Goal: Information Seeking & Learning: Learn about a topic

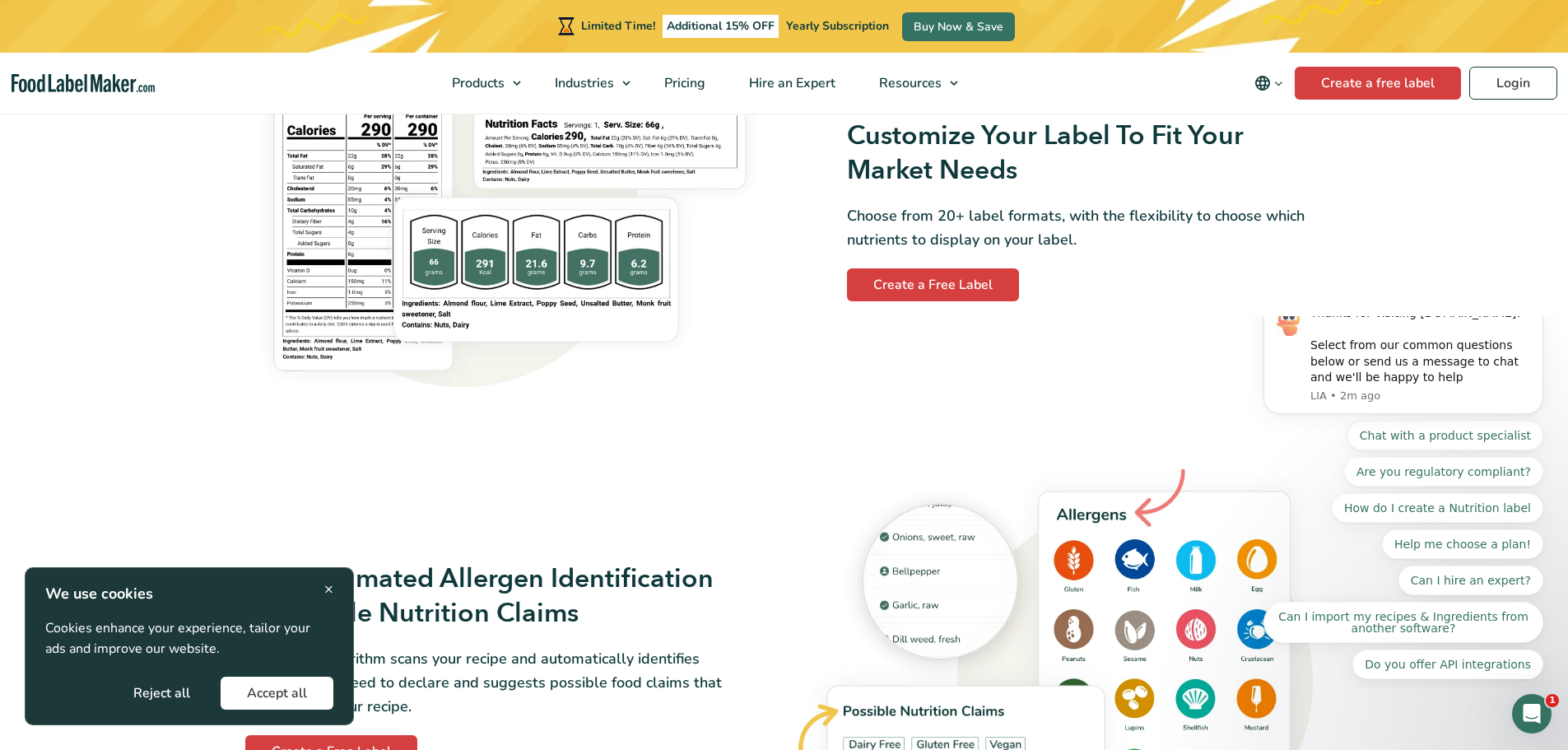
scroll to position [1563, 0]
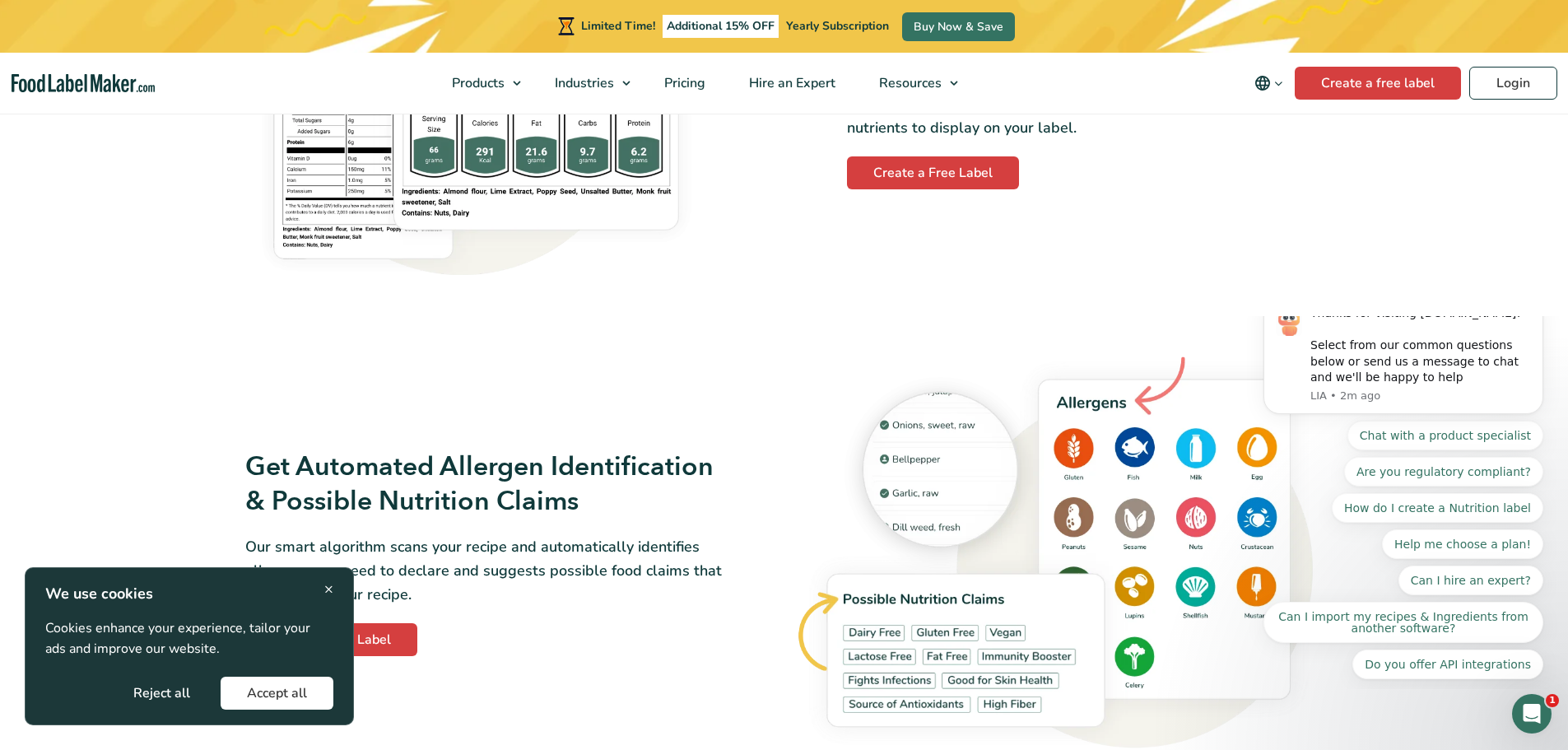
click at [330, 586] on span "×" at bounding box center [329, 588] width 9 height 22
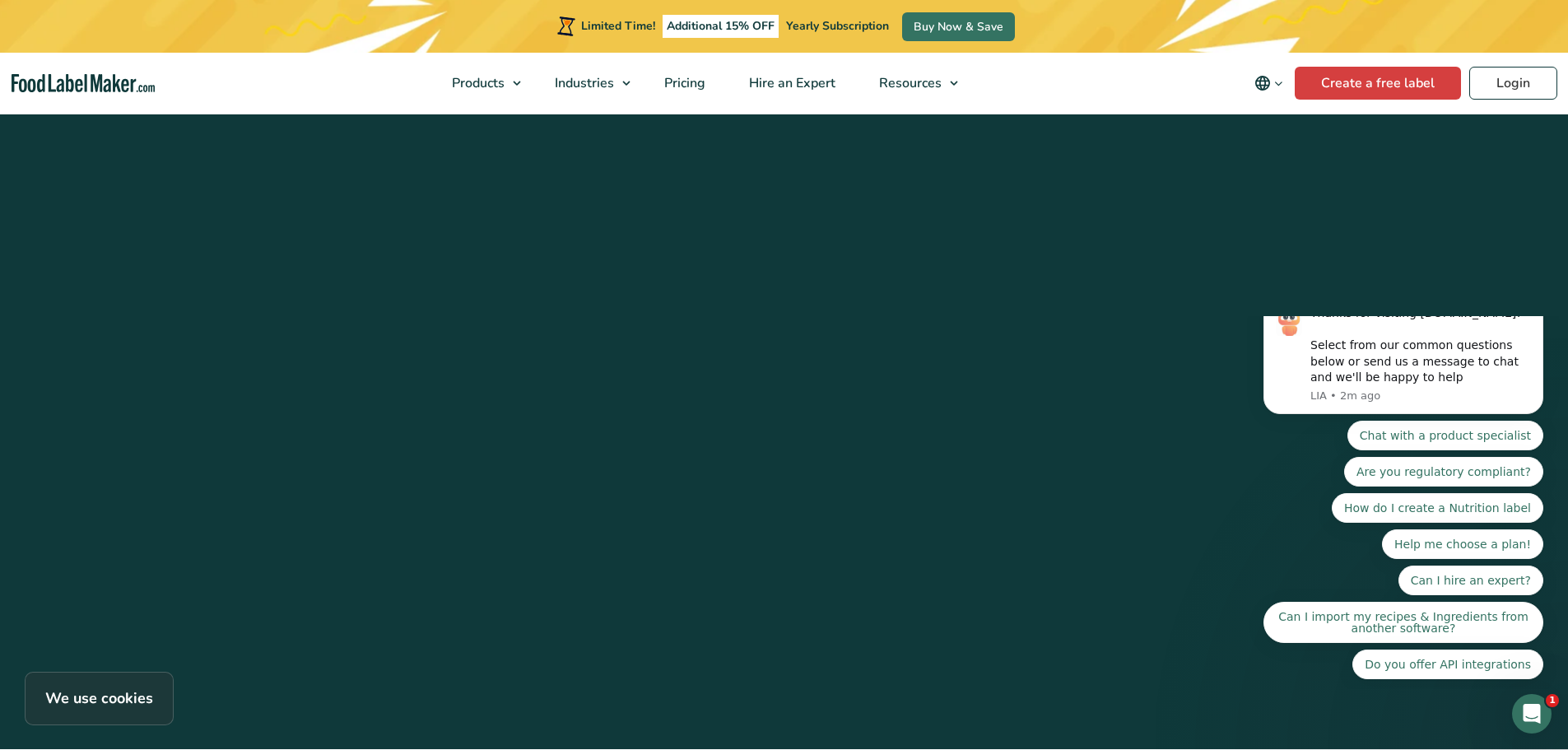
scroll to position [6583, 0]
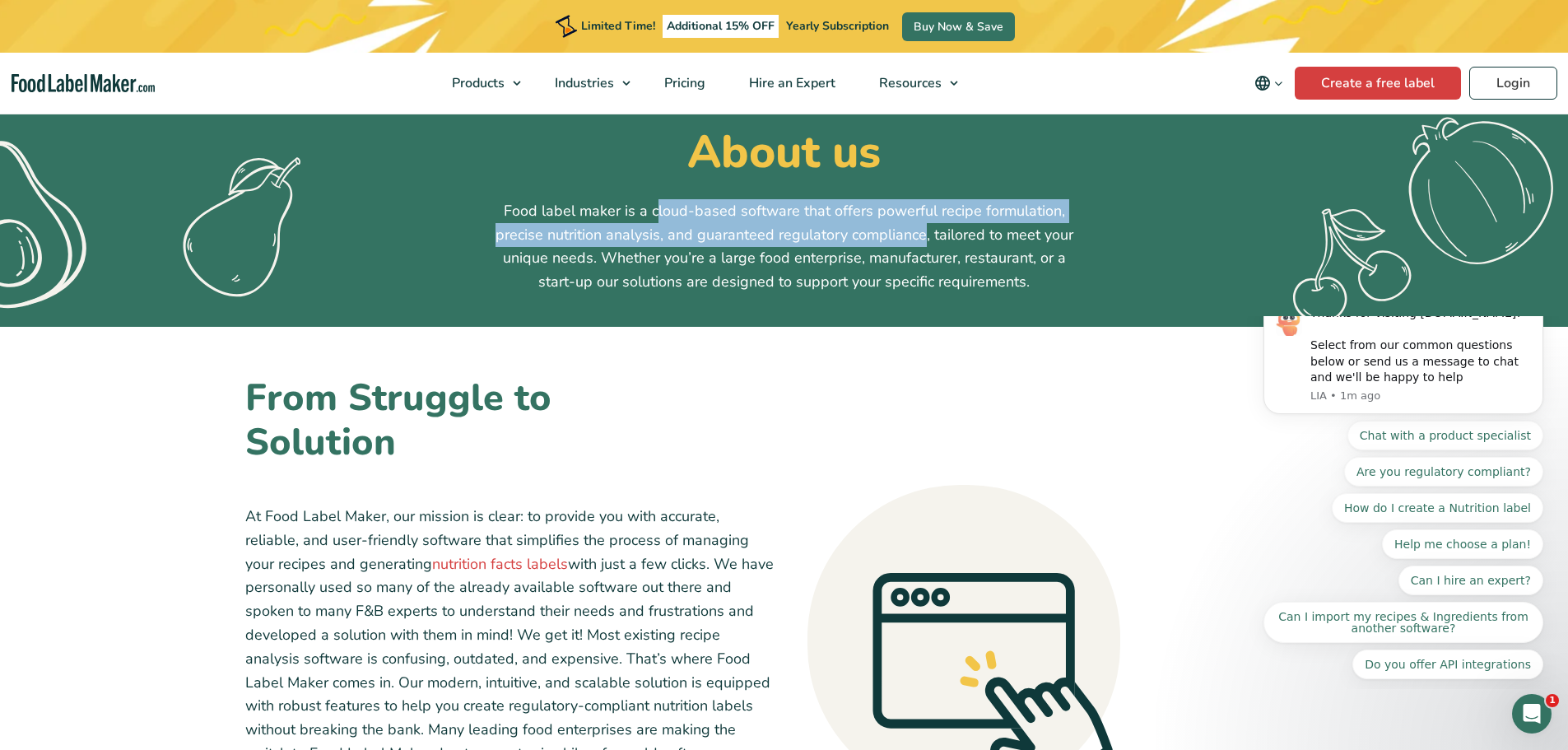
drag, startPoint x: 656, startPoint y: 212, endPoint x: 923, endPoint y: 234, distance: 267.9
click at [923, 234] on p "Food label maker is a cloud-based software that offers powerful recipe formulat…" at bounding box center [784, 246] width 592 height 95
copy p "loud-based software that offers powerful recipe formulation, precise nutrition …"
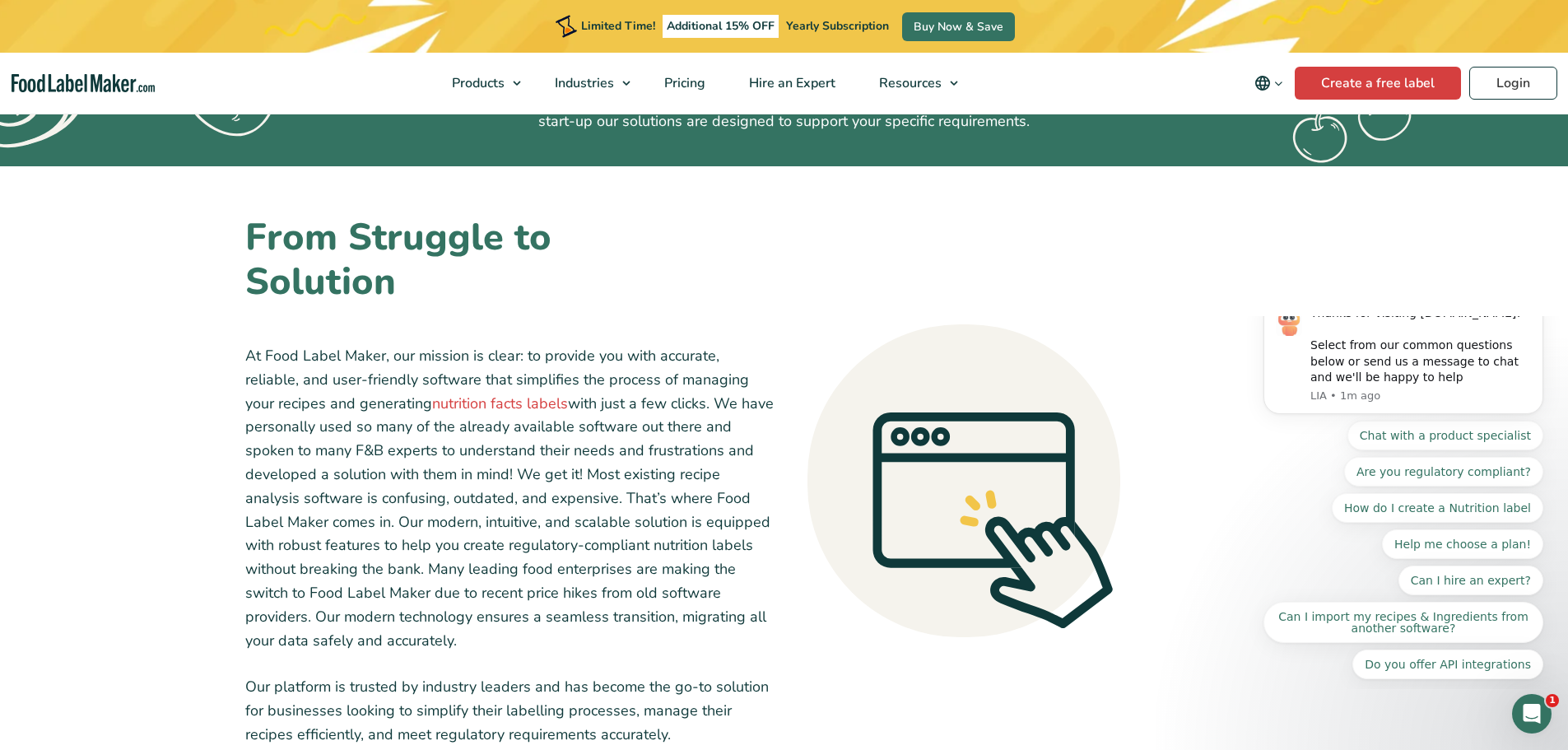
scroll to position [247, 0]
